Goal: Task Accomplishment & Management: Use online tool/utility

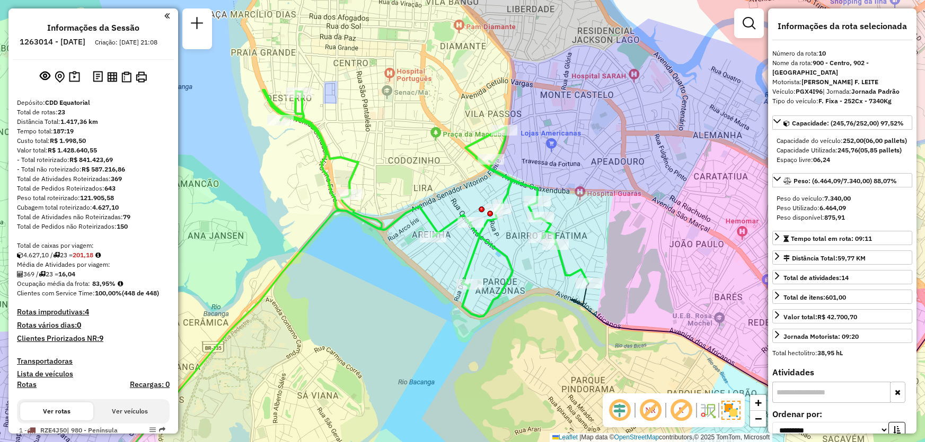
select select "**********"
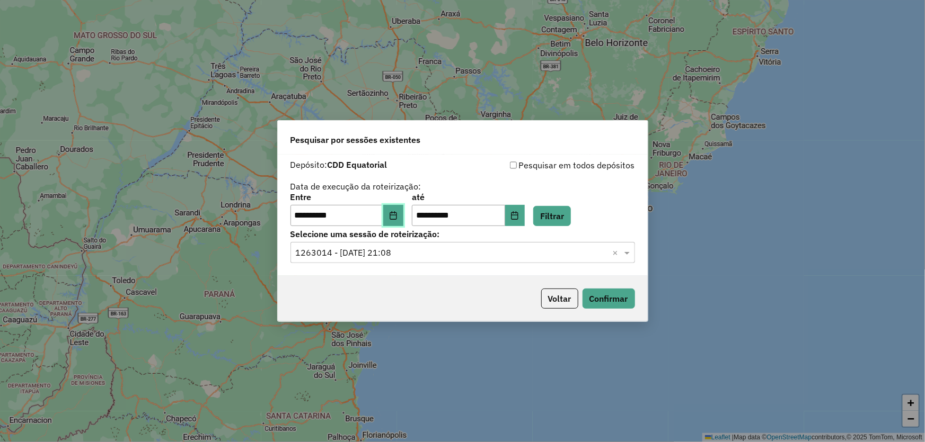
click at [403, 220] on button "Choose Date" at bounding box center [393, 215] width 20 height 21
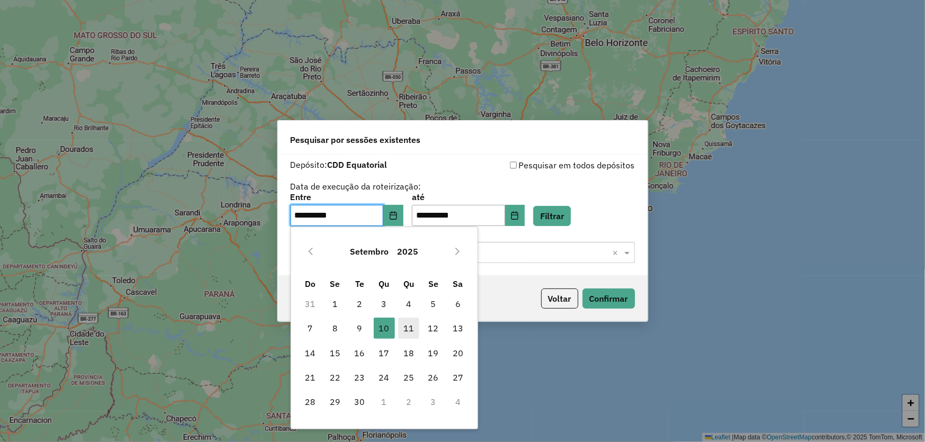
click at [410, 325] on span "11" at bounding box center [408, 328] width 21 height 21
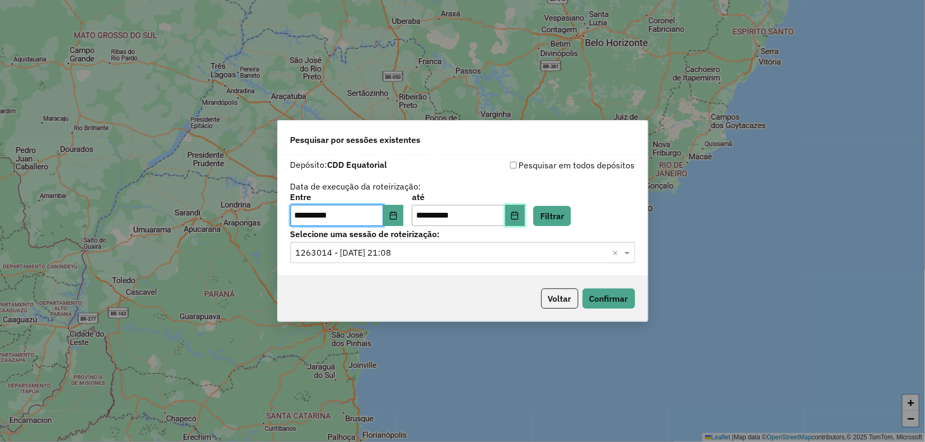
click at [519, 214] on icon "Choose Date" at bounding box center [514, 215] width 8 height 8
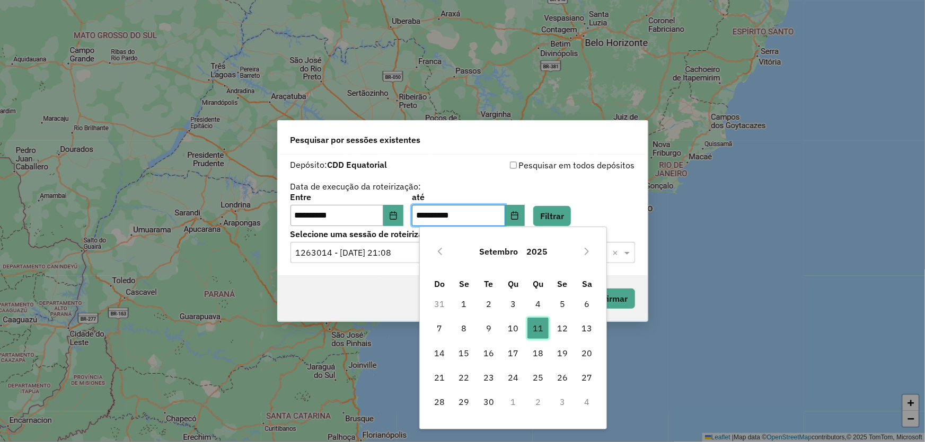
click at [537, 327] on span "11" at bounding box center [537, 328] width 21 height 21
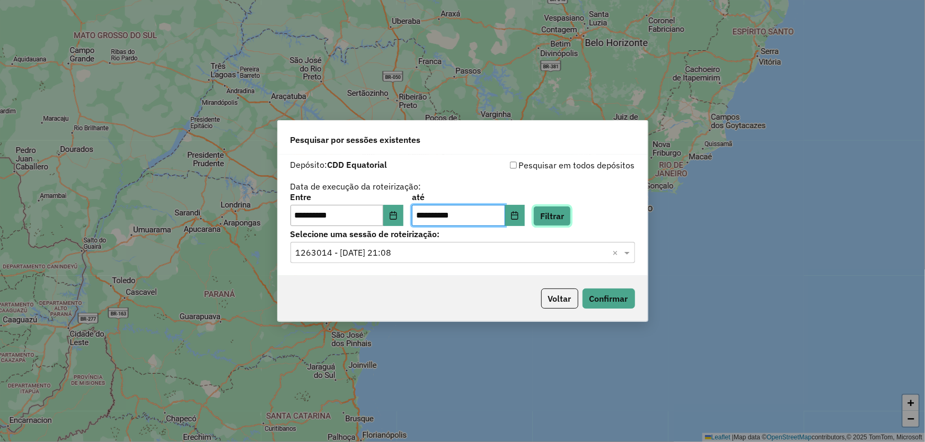
click at [571, 210] on button "Filtrar" at bounding box center [552, 216] width 38 height 20
click at [344, 254] on input "text" at bounding box center [452, 253] width 313 height 13
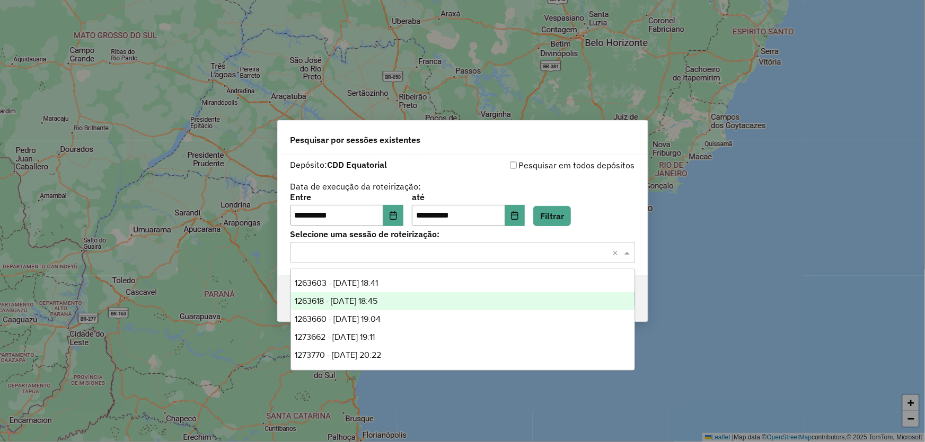
click at [360, 303] on span "1263618 - 11/09/2025 18:45" at bounding box center [336, 301] width 83 height 9
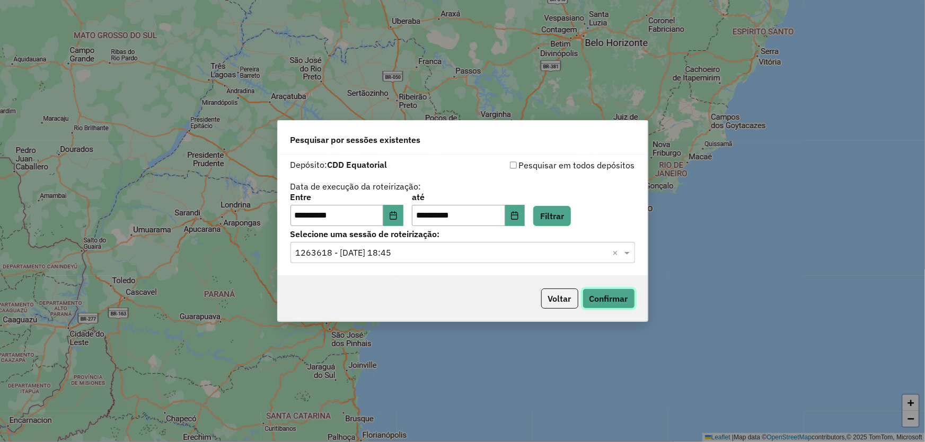
click at [601, 297] on button "Confirmar" at bounding box center [608, 299] width 52 height 20
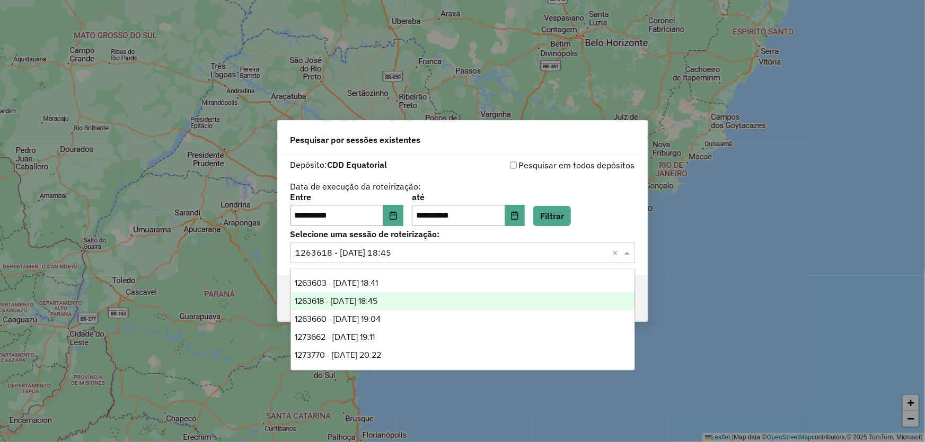
click at [347, 261] on div "Selecione uma sessão × 1263618 - 11/09/2025 18:45 ×" at bounding box center [462, 252] width 344 height 21
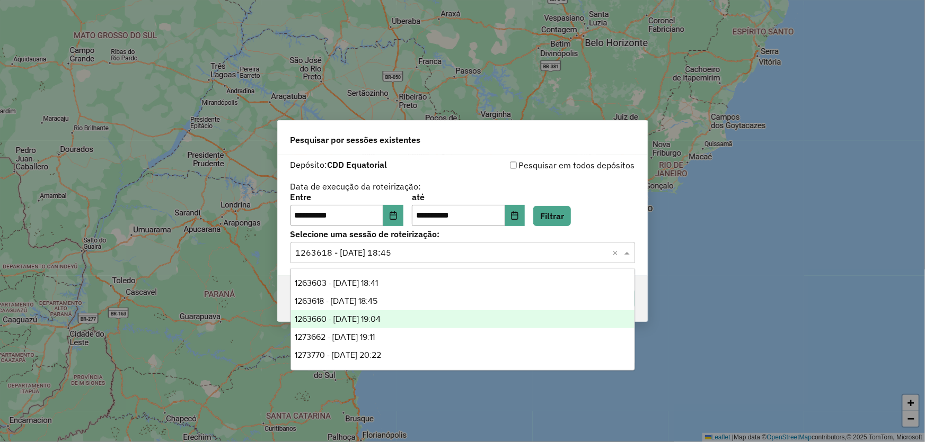
click at [348, 326] on div "1263660 - 11/09/2025 19:04" at bounding box center [462, 320] width 343 height 18
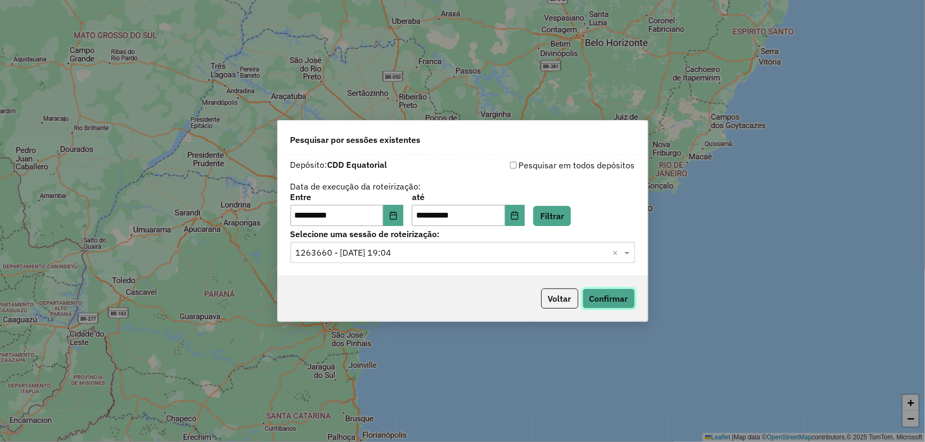
click at [614, 294] on button "Confirmar" at bounding box center [608, 299] width 52 height 20
click at [618, 304] on button "Confirmar" at bounding box center [608, 299] width 52 height 20
click at [525, 211] on button "Choose Date" at bounding box center [515, 215] width 20 height 21
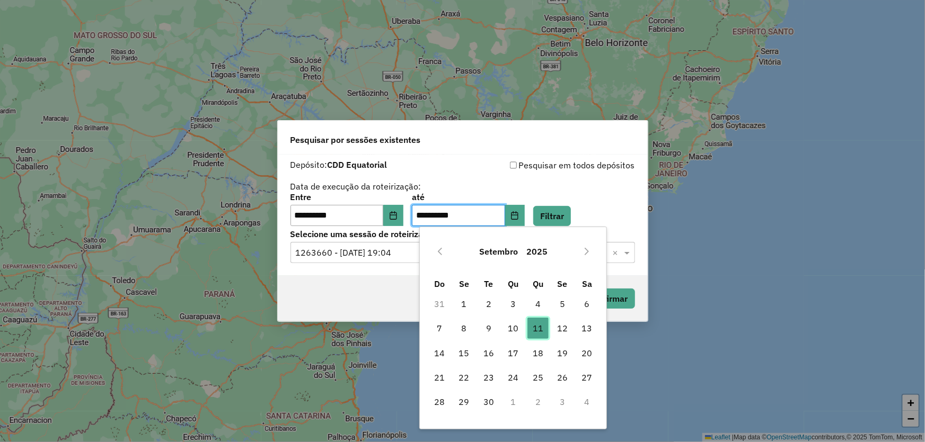
click at [534, 339] on span "11" at bounding box center [537, 328] width 21 height 21
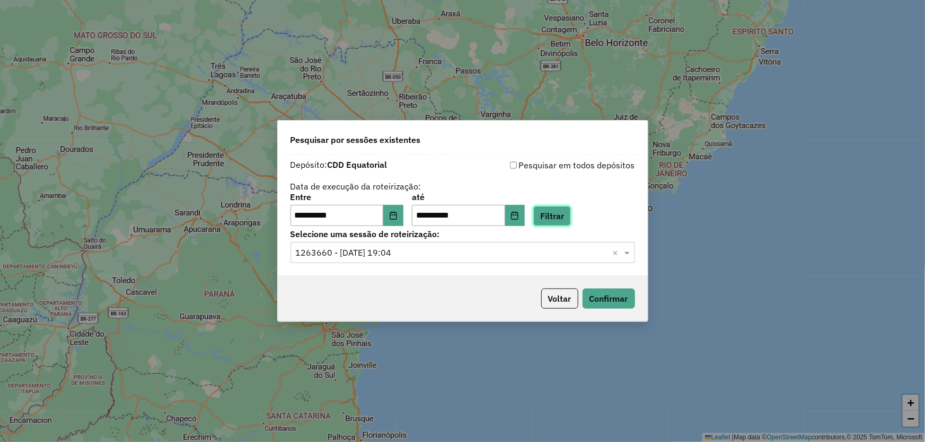
click at [571, 217] on button "Filtrar" at bounding box center [552, 216] width 38 height 20
click at [605, 293] on button "Confirmar" at bounding box center [608, 299] width 52 height 20
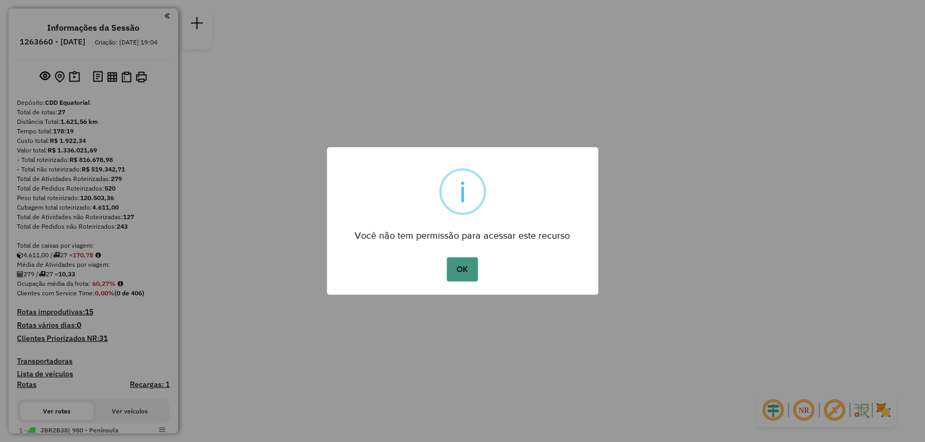
click at [458, 269] on button "OK" at bounding box center [462, 270] width 31 height 24
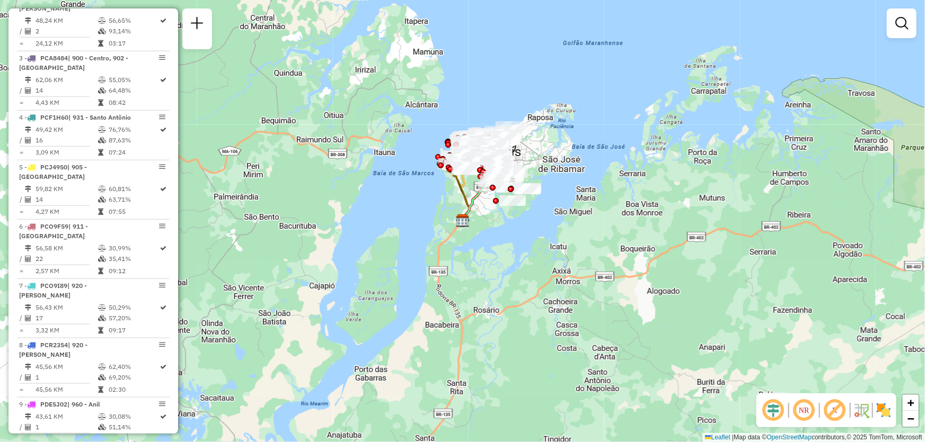
scroll to position [813, 0]
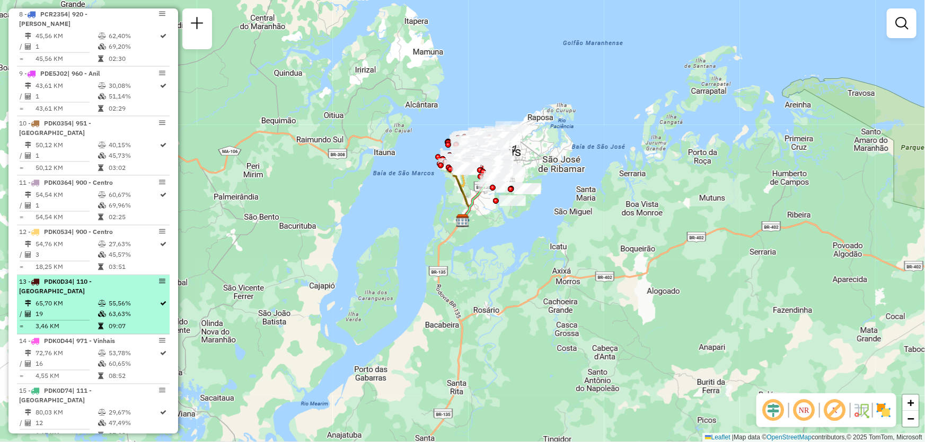
click at [87, 278] on span "| 110 - [GEOGRAPHIC_DATA]" at bounding box center [55, 286] width 73 height 17
select select "**********"
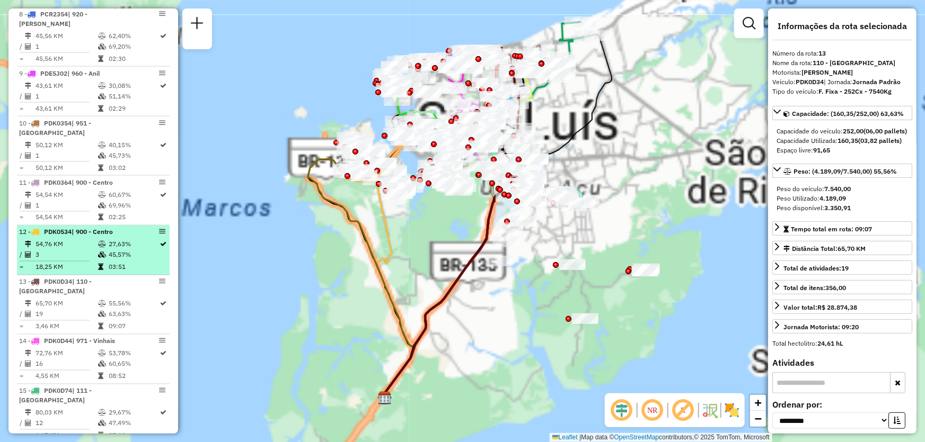
click at [87, 250] on td "3" at bounding box center [66, 255] width 63 height 11
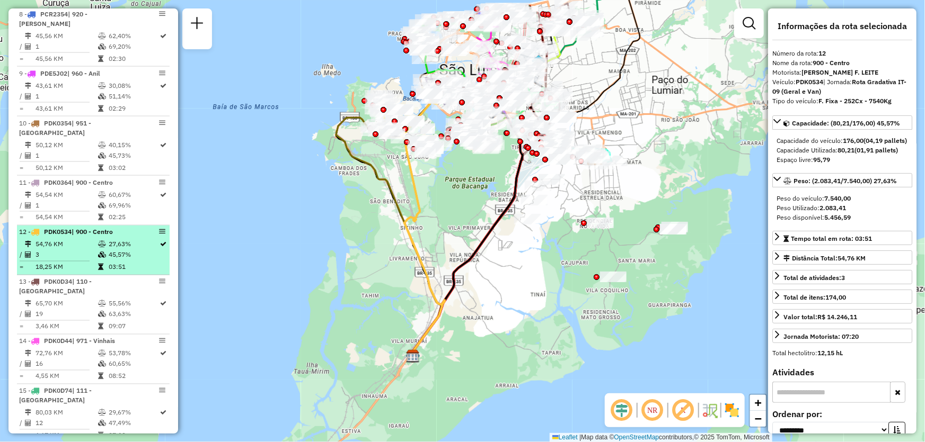
drag, startPoint x: 154, startPoint y: 219, endPoint x: 132, endPoint y: 217, distance: 21.3
click at [132, 228] on div "12 - PDK0534 | 900 - Centro" at bounding box center [93, 233] width 148 height 10
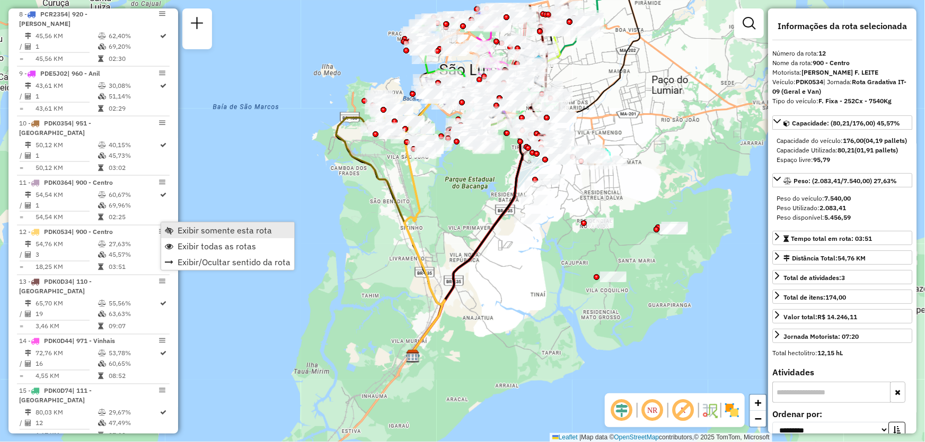
click at [194, 227] on span "Exibir somente esta rota" at bounding box center [225, 230] width 94 height 8
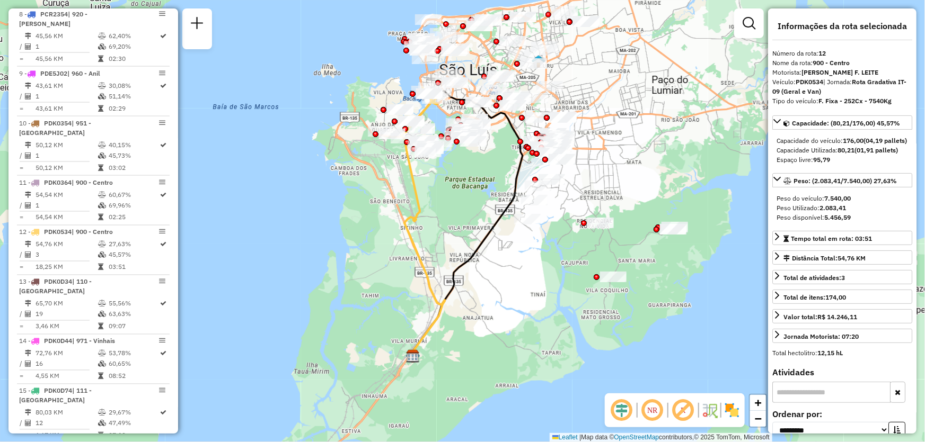
click at [635, 428] on div "NR R" at bounding box center [675, 411] width 140 height 34
click at [628, 416] on em at bounding box center [621, 410] width 25 height 25
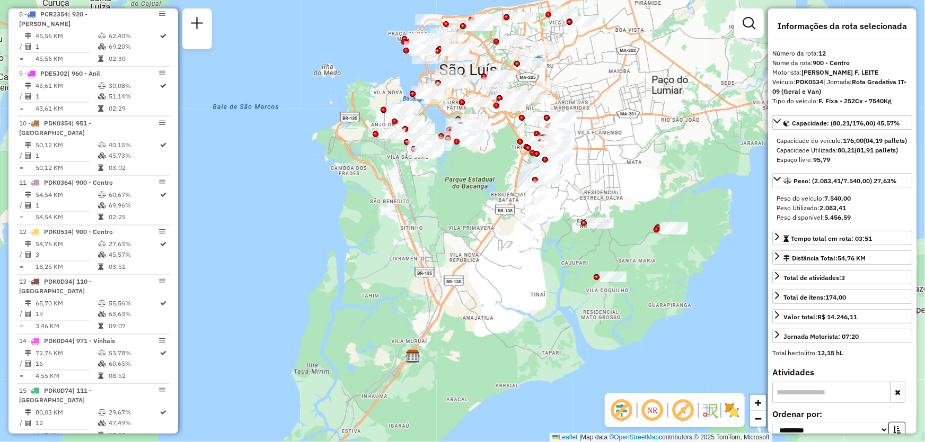
click at [645, 405] on em at bounding box center [652, 410] width 25 height 25
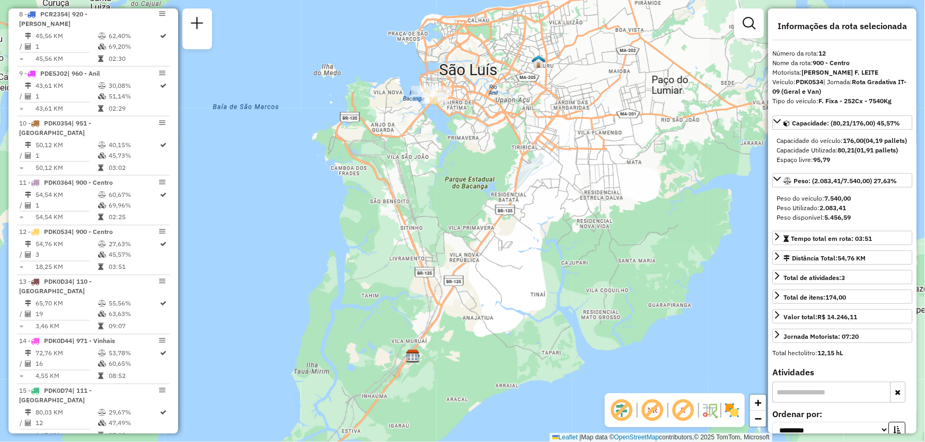
click at [732, 409] on img at bounding box center [731, 410] width 17 height 17
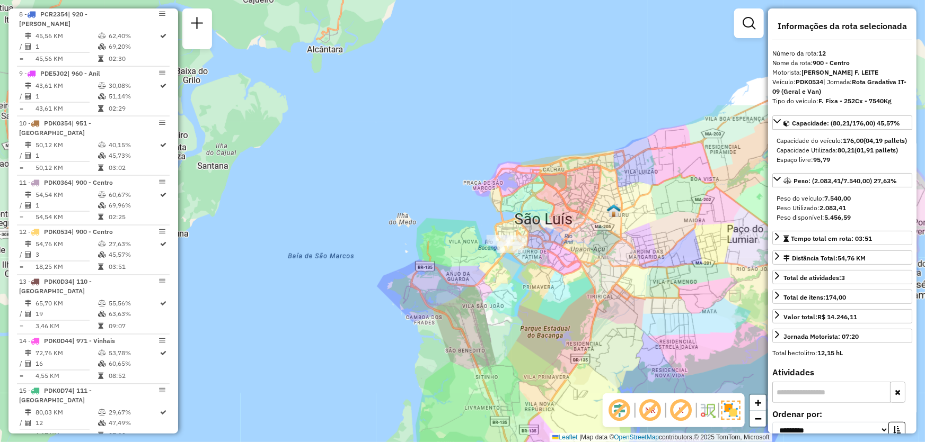
drag, startPoint x: 562, startPoint y: 179, endPoint x: 637, endPoint y: 329, distance: 167.3
click at [637, 329] on div "Janela de atendimento Grade de atendimento Capacidade Transportadoras Veículos …" at bounding box center [462, 221] width 925 height 442
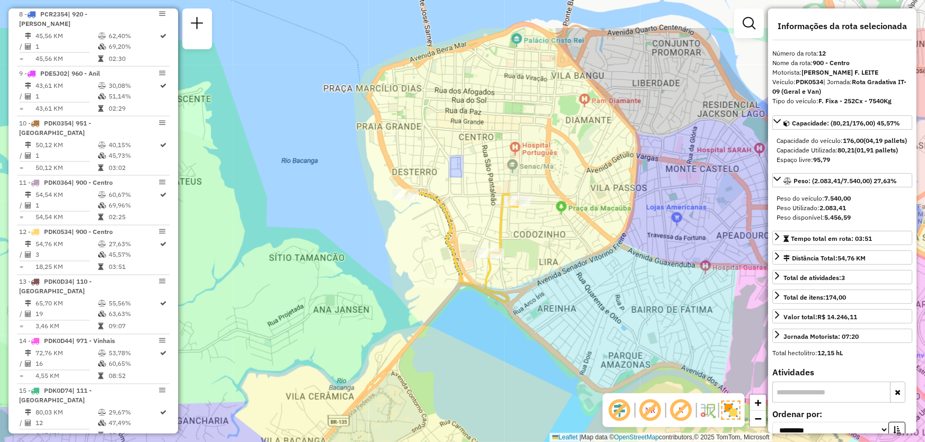
drag, startPoint x: 493, startPoint y: 240, endPoint x: 542, endPoint y: 312, distance: 87.3
click at [542, 312] on div "Janela de atendimento Grade de atendimento Capacidade Transportadoras Veículos …" at bounding box center [462, 221] width 925 height 442
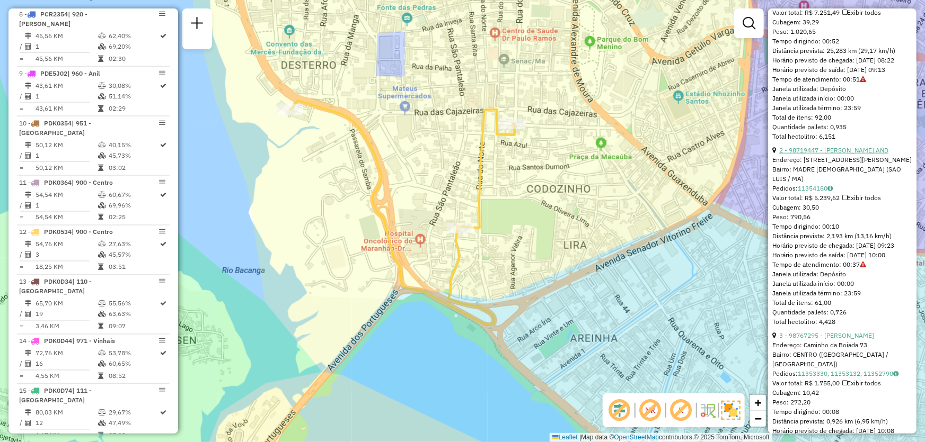
scroll to position [582, 0]
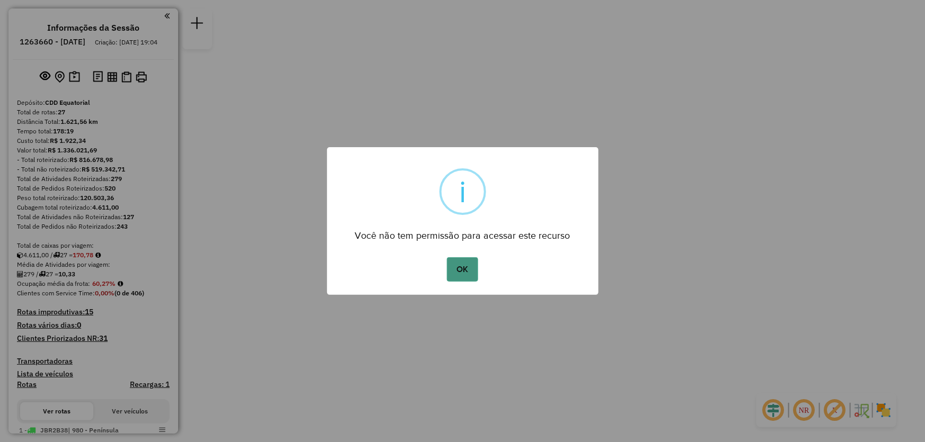
click at [464, 279] on button "OK" at bounding box center [462, 270] width 31 height 24
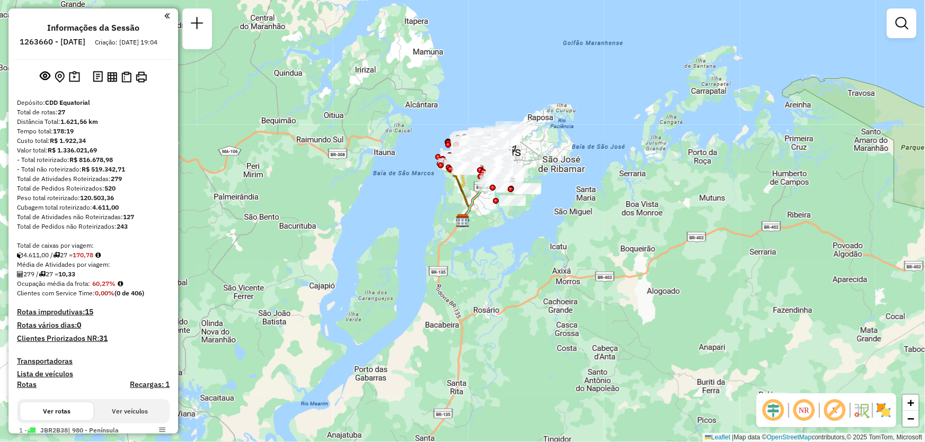
scroll to position [813, 0]
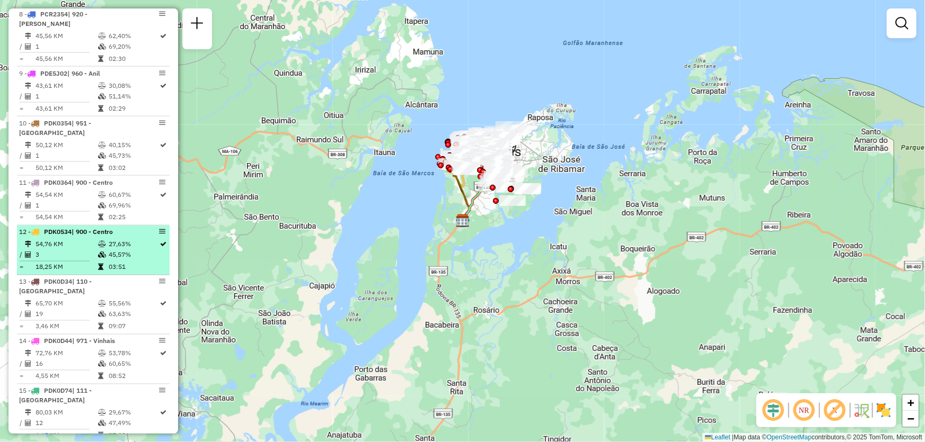
click at [54, 240] on td "54,76 KM" at bounding box center [66, 245] width 63 height 11
select select "**********"
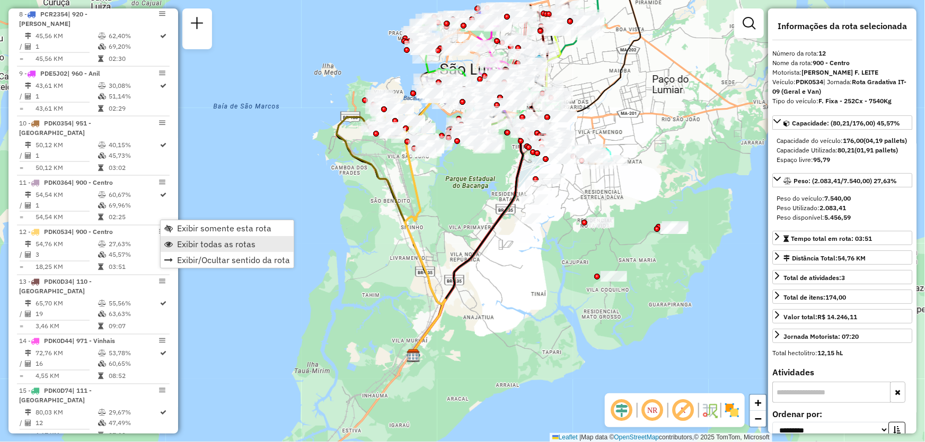
click at [184, 240] on span "Exibir todas as rotas" at bounding box center [216, 244] width 78 height 8
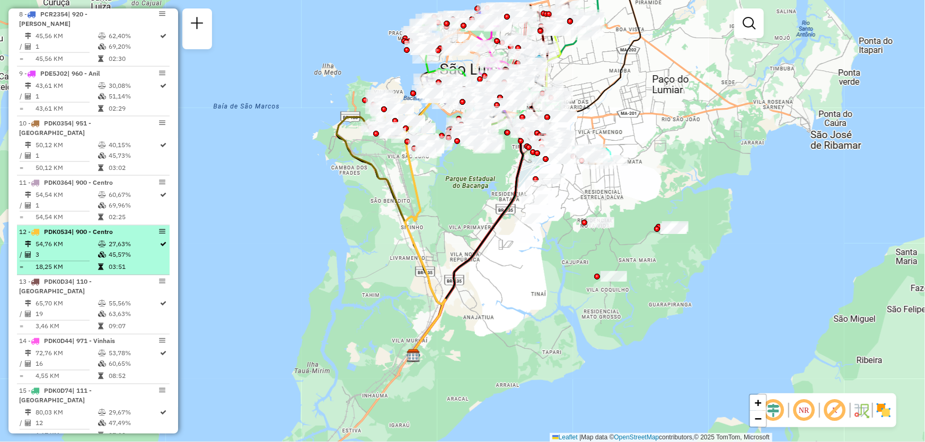
click at [148, 229] on div at bounding box center [150, 232] width 32 height 6
select select "**********"
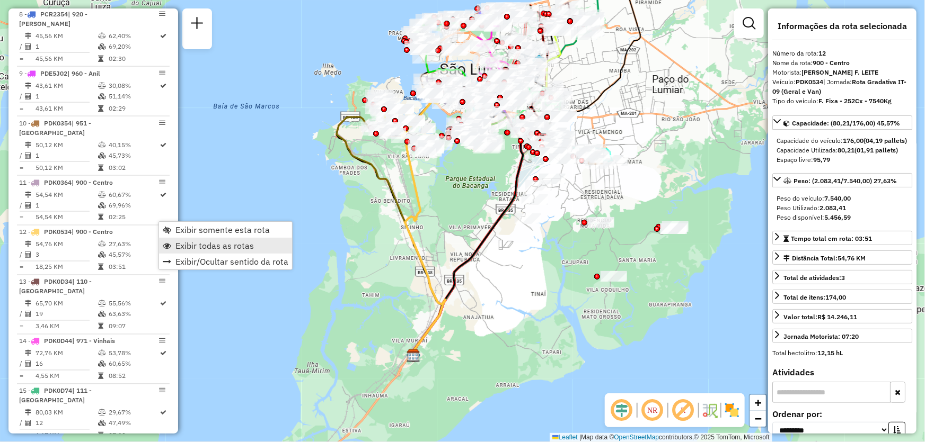
click at [185, 246] on span "Exibir todas as rotas" at bounding box center [214, 246] width 78 height 8
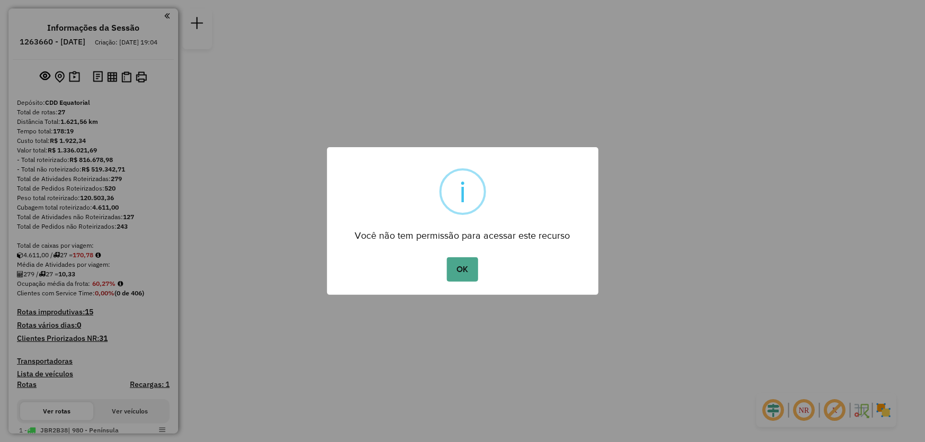
scroll to position [813, 0]
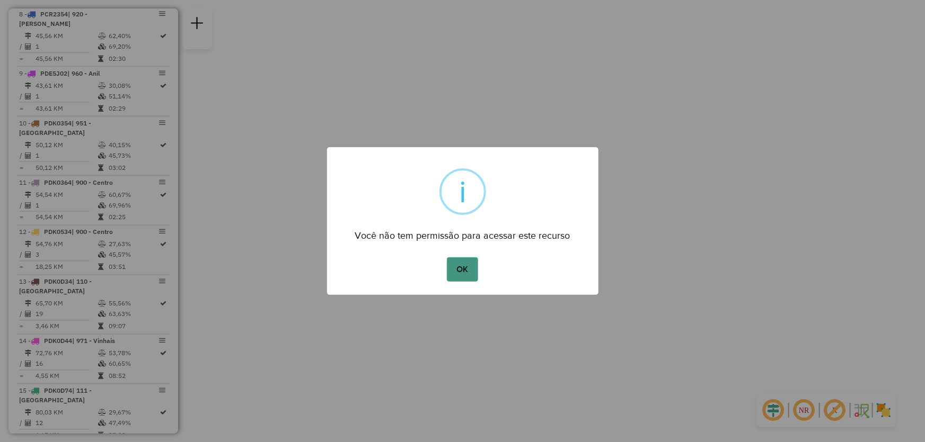
click at [452, 270] on button "OK" at bounding box center [462, 270] width 31 height 24
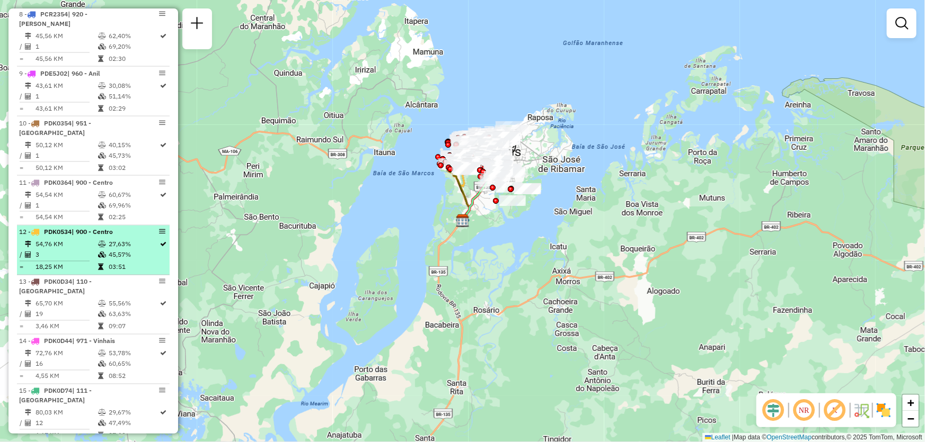
click at [37, 229] on icon at bounding box center [35, 232] width 8 height 6
select select "**********"
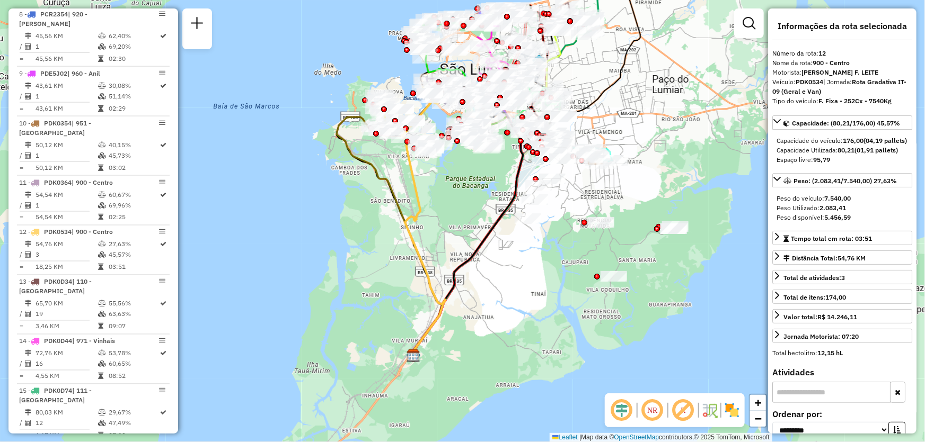
click at [634, 416] on em at bounding box center [621, 410] width 25 height 25
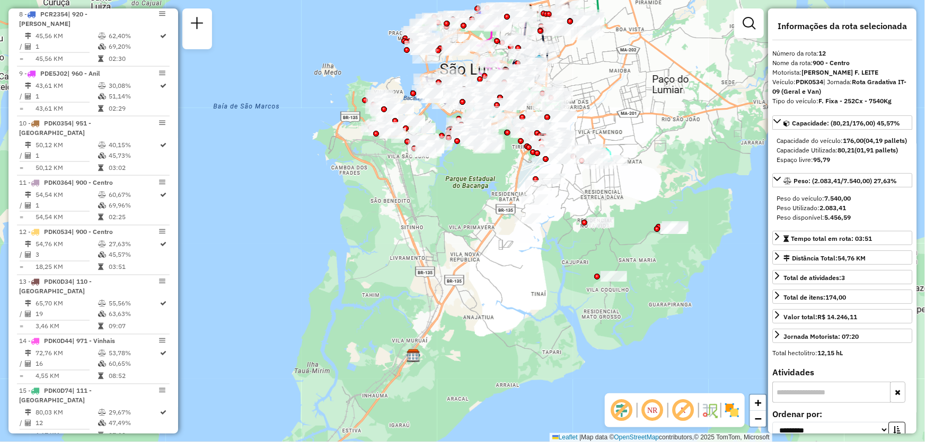
click at [626, 416] on em at bounding box center [621, 410] width 25 height 25
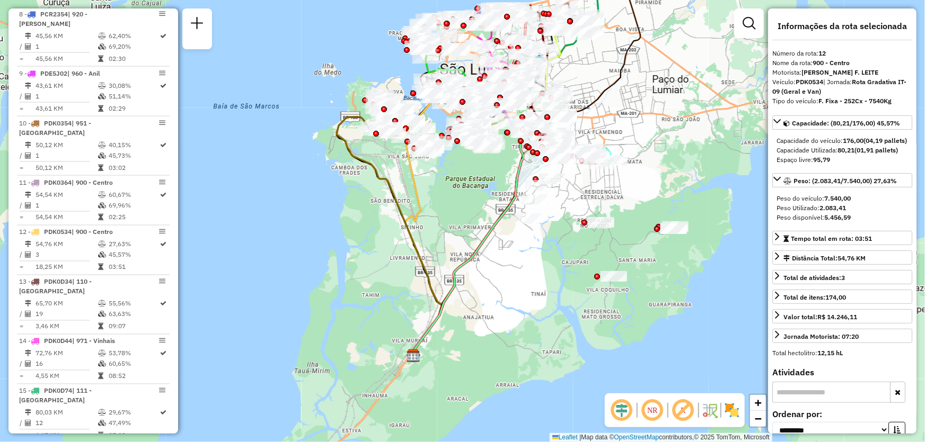
click at [644, 412] on em at bounding box center [652, 410] width 25 height 25
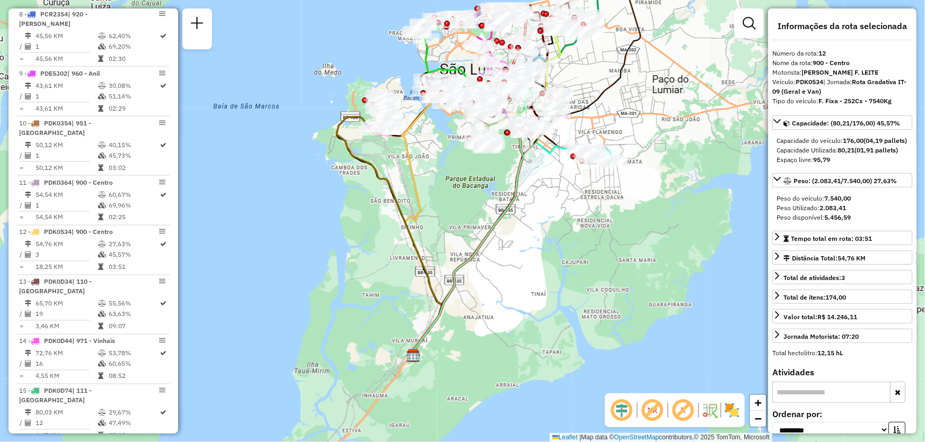
click at [622, 404] on em at bounding box center [621, 410] width 25 height 25
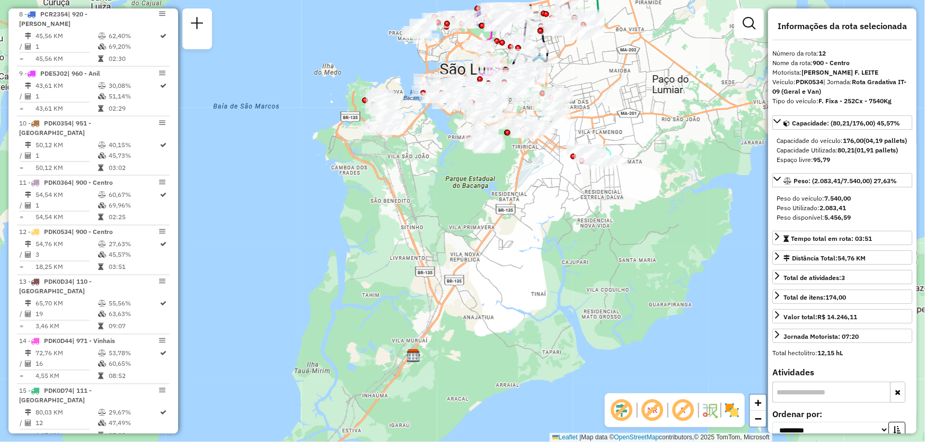
click at [733, 403] on img at bounding box center [731, 410] width 17 height 17
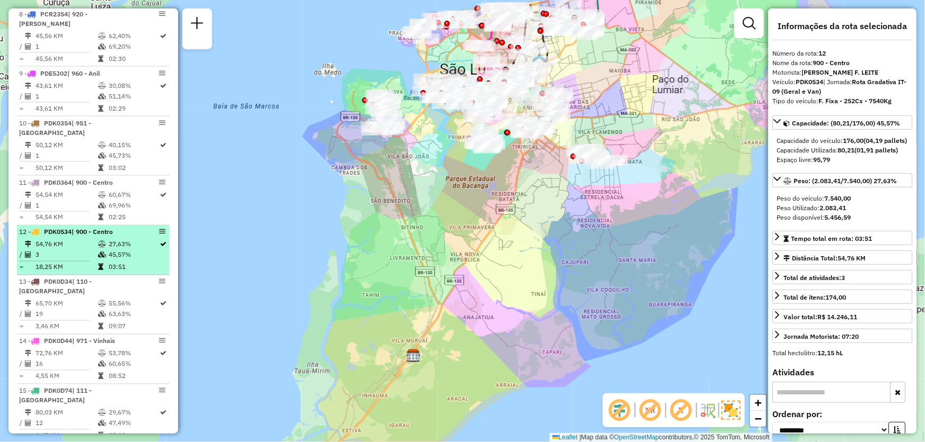
drag, startPoint x: 154, startPoint y: 219, endPoint x: 134, endPoint y: 223, distance: 19.9
click at [134, 229] on div at bounding box center [150, 232] width 32 height 6
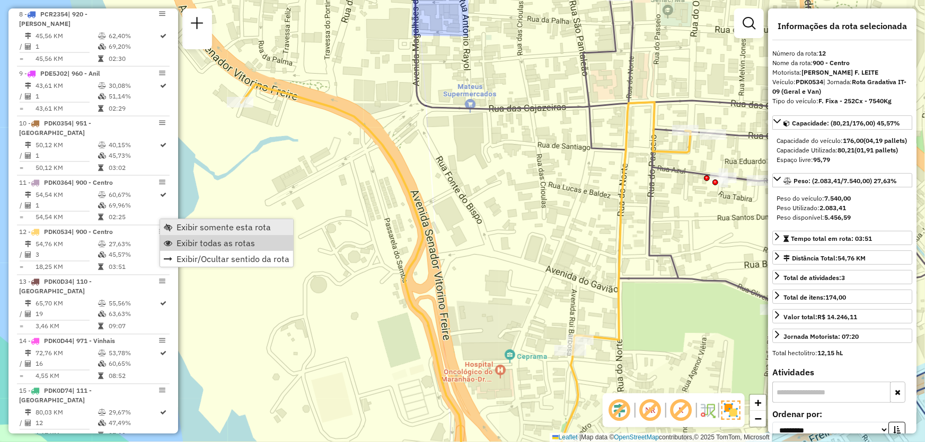
click at [191, 226] on span "Exibir somente esta rota" at bounding box center [223, 227] width 94 height 8
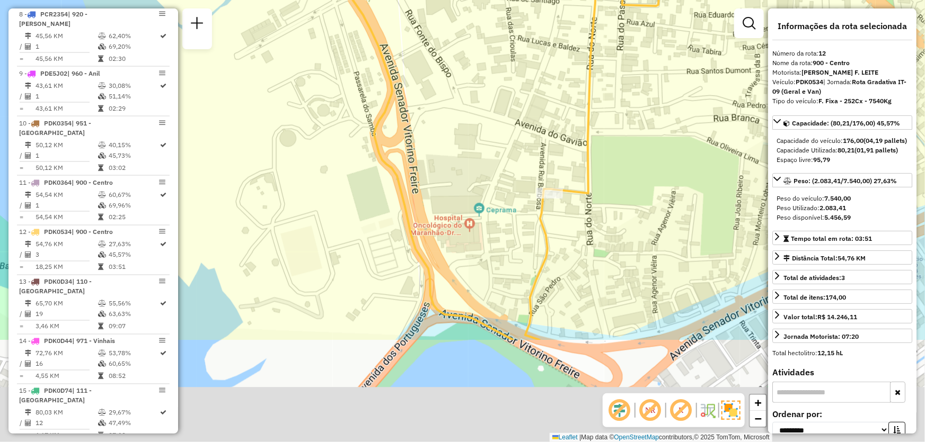
drag, startPoint x: 609, startPoint y: 288, endPoint x: 581, endPoint y: 139, distance: 150.9
click at [581, 139] on div "Janela de atendimento Grade de atendimento Capacidade Transportadoras Veículos …" at bounding box center [462, 221] width 925 height 442
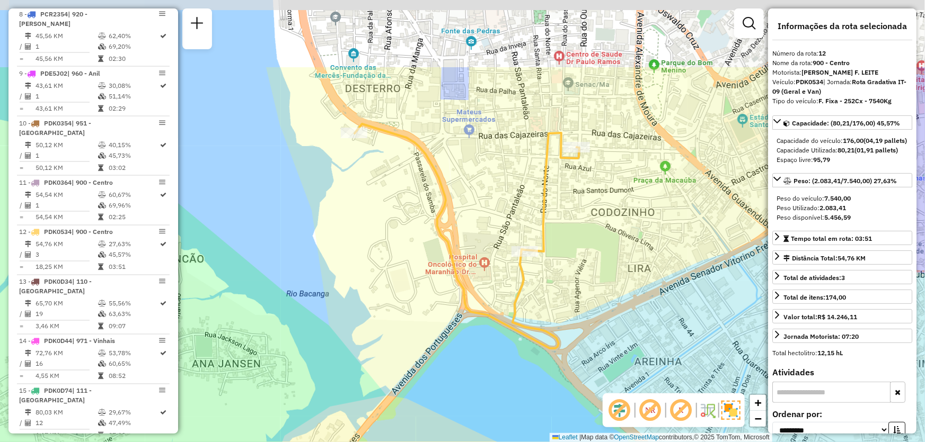
drag, startPoint x: 705, startPoint y: 170, endPoint x: 721, endPoint y: 282, distance: 112.9
click at [721, 282] on div "Janela de atendimento Grade de atendimento Capacidade Transportadoras Veículos …" at bounding box center [462, 221] width 925 height 442
